Goal: Information Seeking & Learning: Learn about a topic

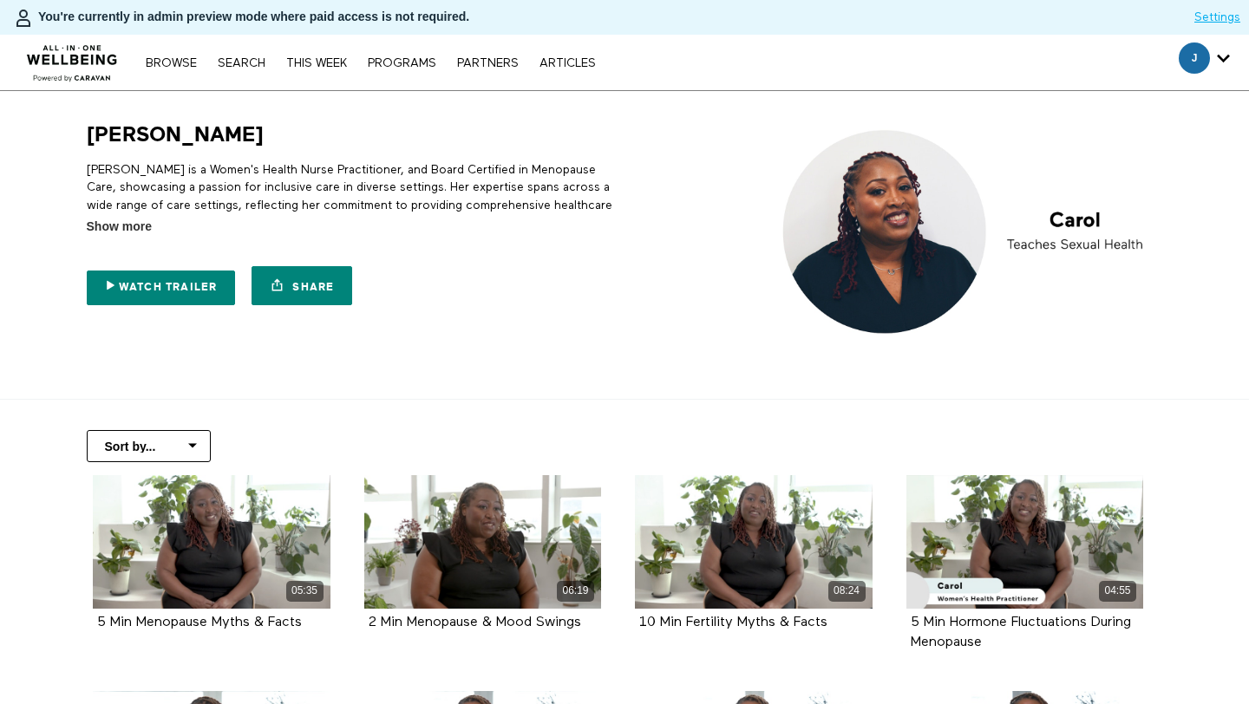
drag, startPoint x: 126, startPoint y: 227, endPoint x: 216, endPoint y: 191, distance: 97.2
click at [126, 227] on span "Show more" at bounding box center [119, 227] width 65 height 18
click at [0, 0] on input "Show more Show less" at bounding box center [0, 0] width 0 height 0
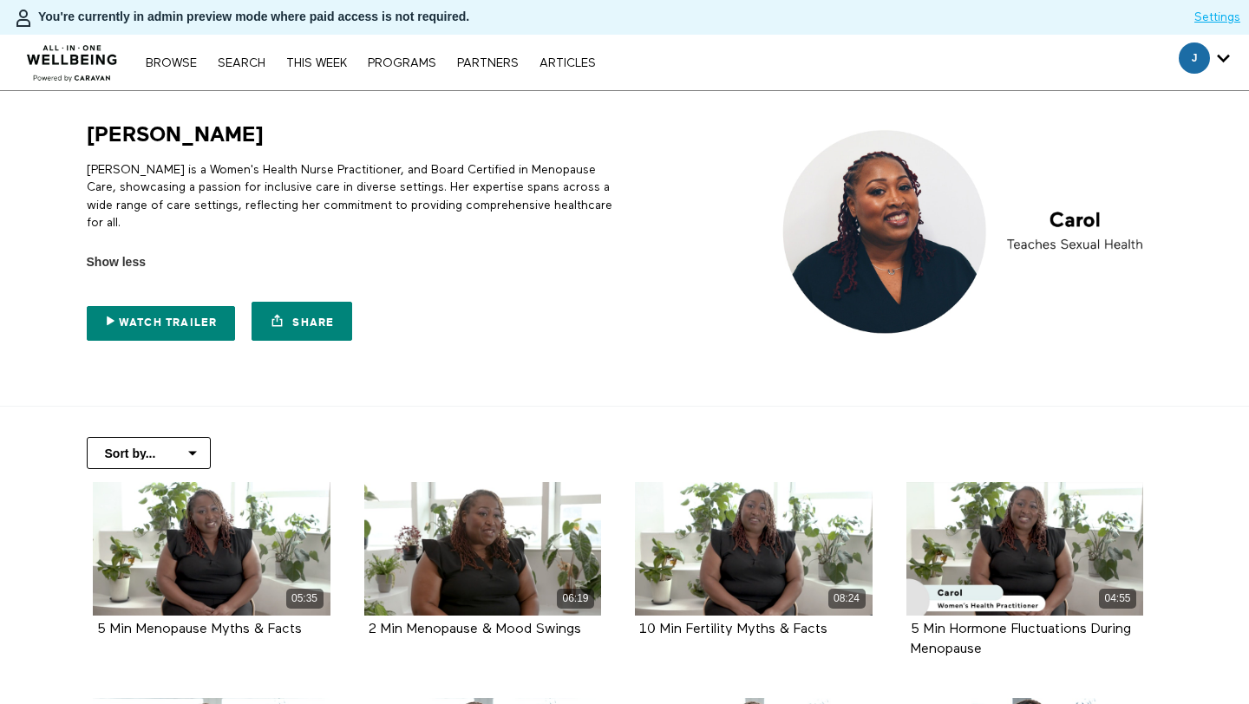
click at [354, 176] on p "[PERSON_NAME] is a Women's Health Nurse Practitioner, and Board Certified in Me…" at bounding box center [352, 196] width 531 height 70
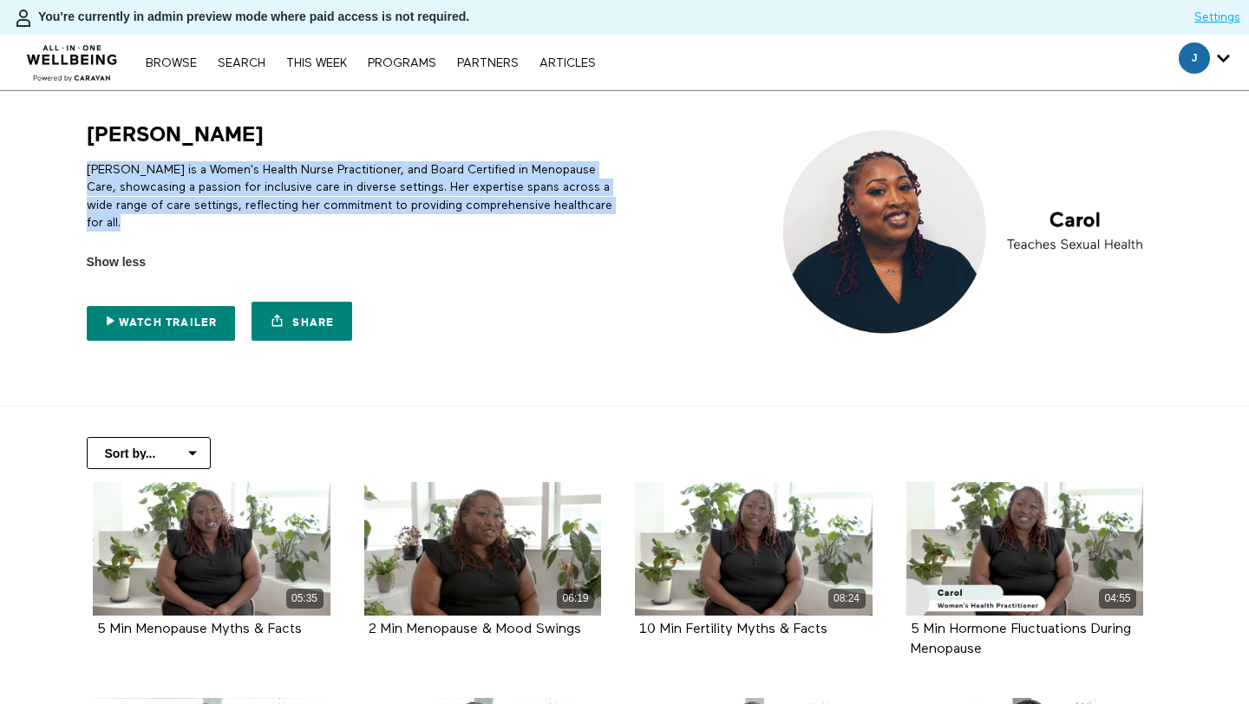
click at [354, 177] on p "[PERSON_NAME] is a Women's Health Nurse Practitioner, and Board Certified in Me…" at bounding box center [352, 196] width 531 height 70
copy div "[PERSON_NAME] is a Women's Health Nurse Practitioner, and Board Certified in Me…"
